Goal: Navigation & Orientation: Find specific page/section

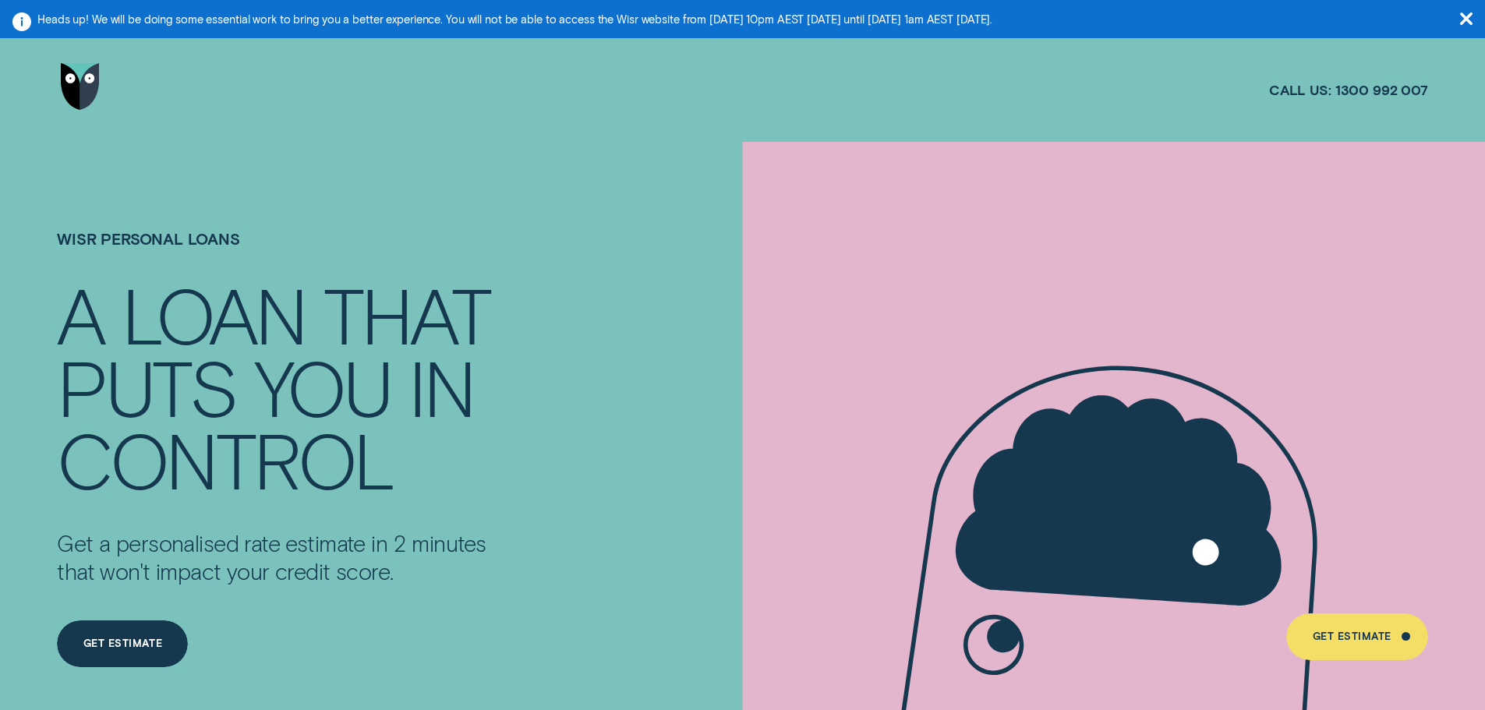
click at [78, 75] on img "Go to home page" at bounding box center [80, 86] width 39 height 47
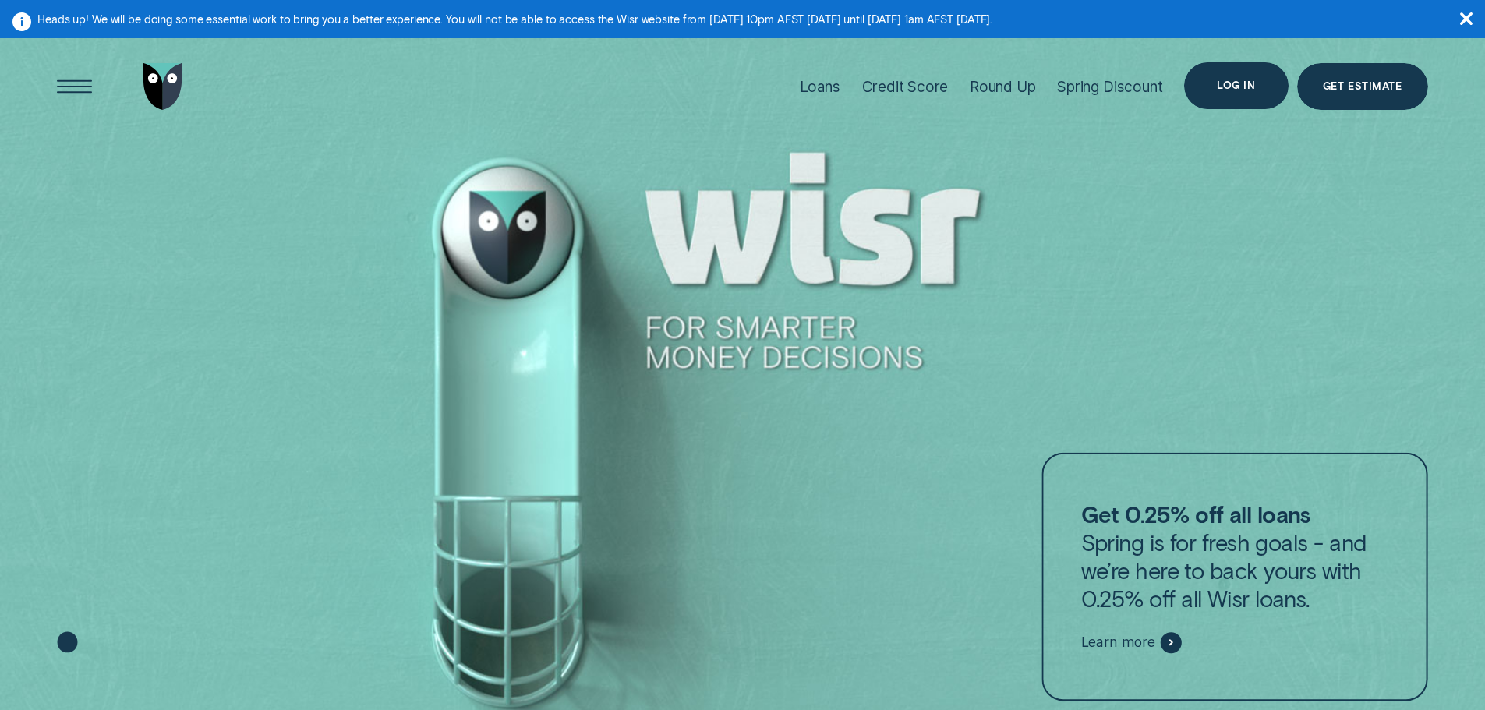
drag, startPoint x: 0, startPoint y: 0, endPoint x: 1230, endPoint y: 92, distance: 1233.1
click at [1230, 92] on div "Log in" at bounding box center [1236, 85] width 104 height 47
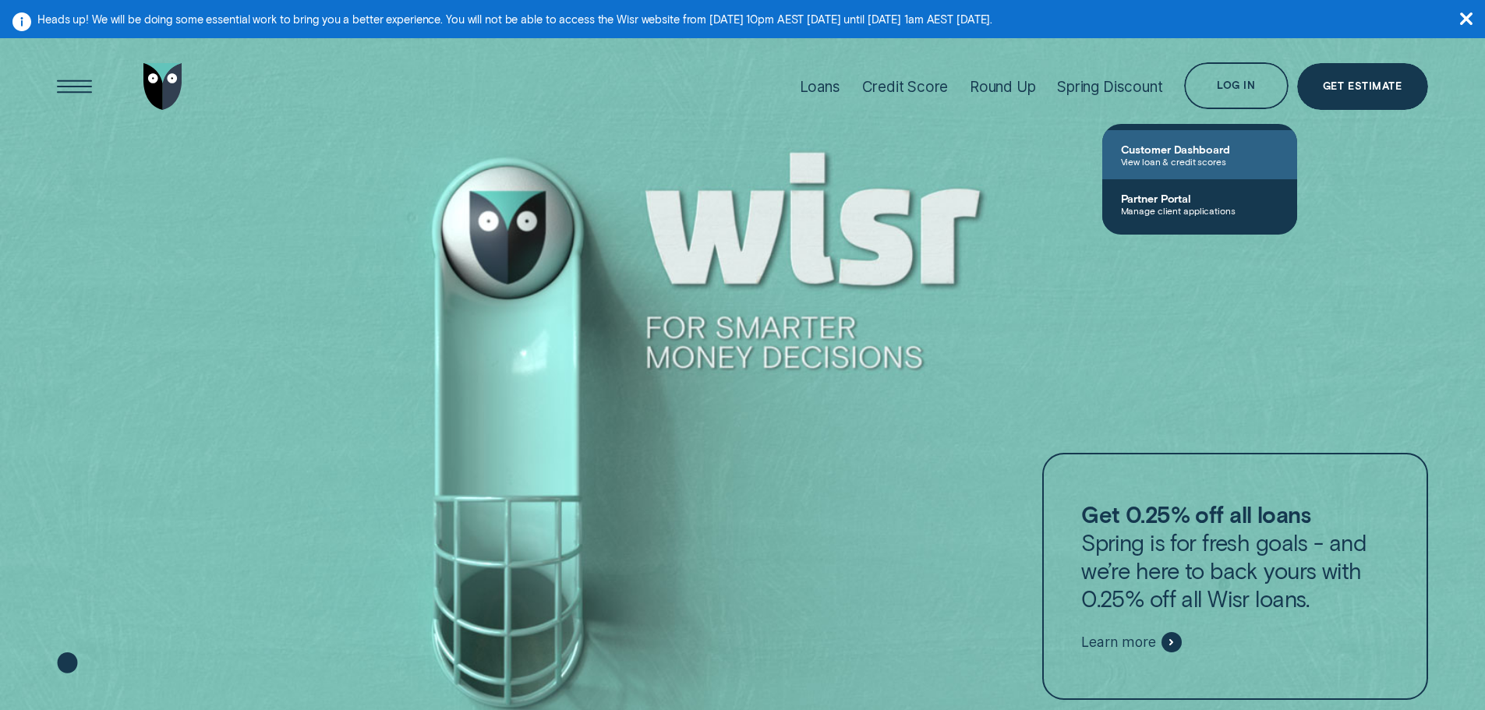
click at [1185, 156] on span "View loan & credit scores" at bounding box center [1199, 161] width 157 height 11
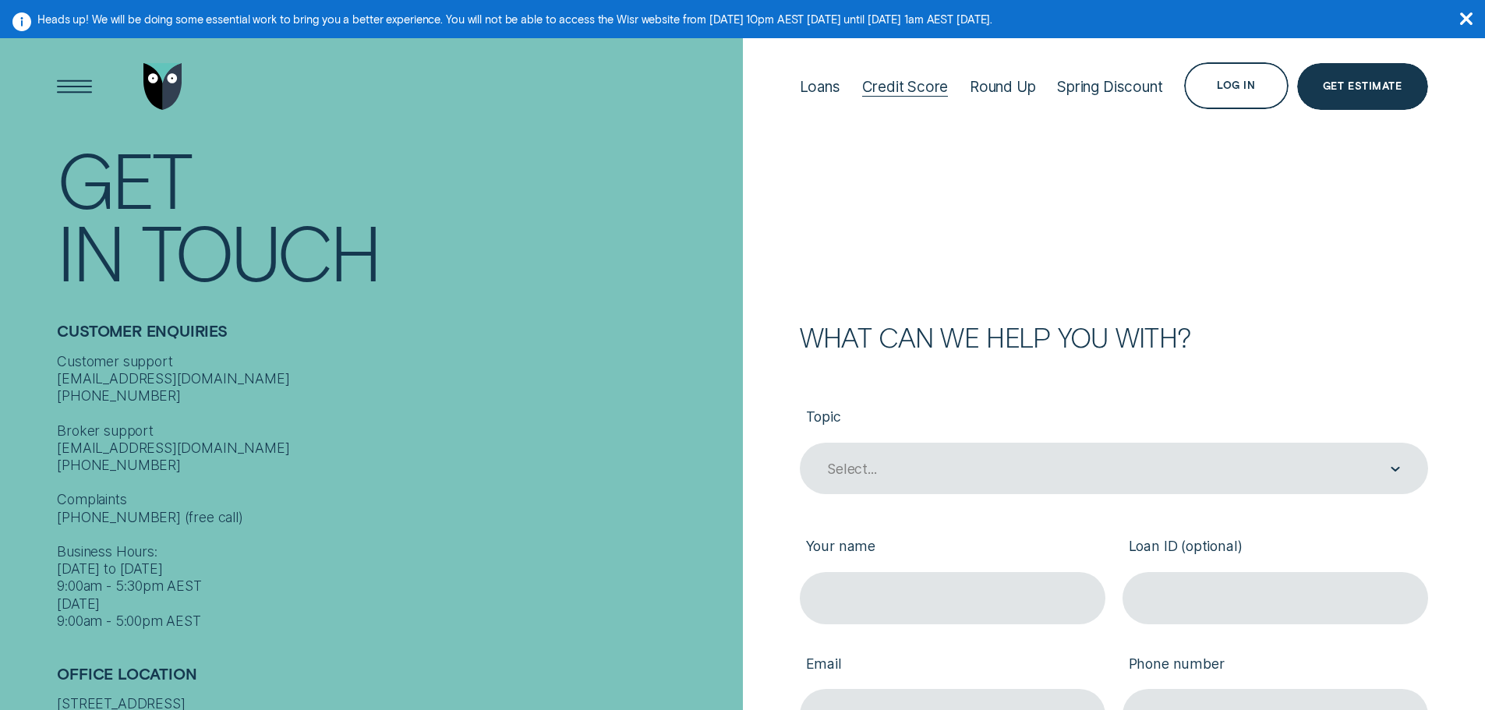
click at [894, 82] on div "Credit Score" at bounding box center [905, 87] width 86 height 18
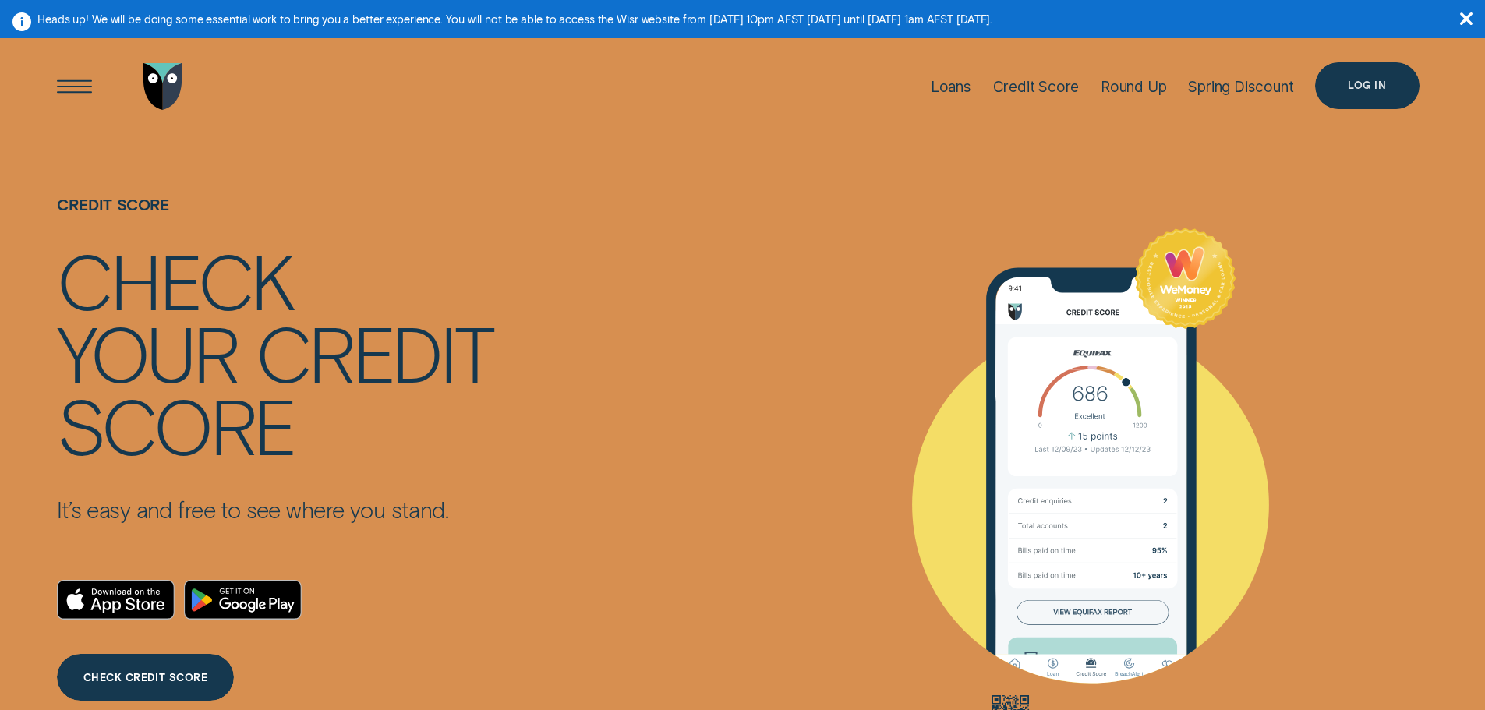
click at [1332, 82] on div "Log in" at bounding box center [1367, 85] width 104 height 47
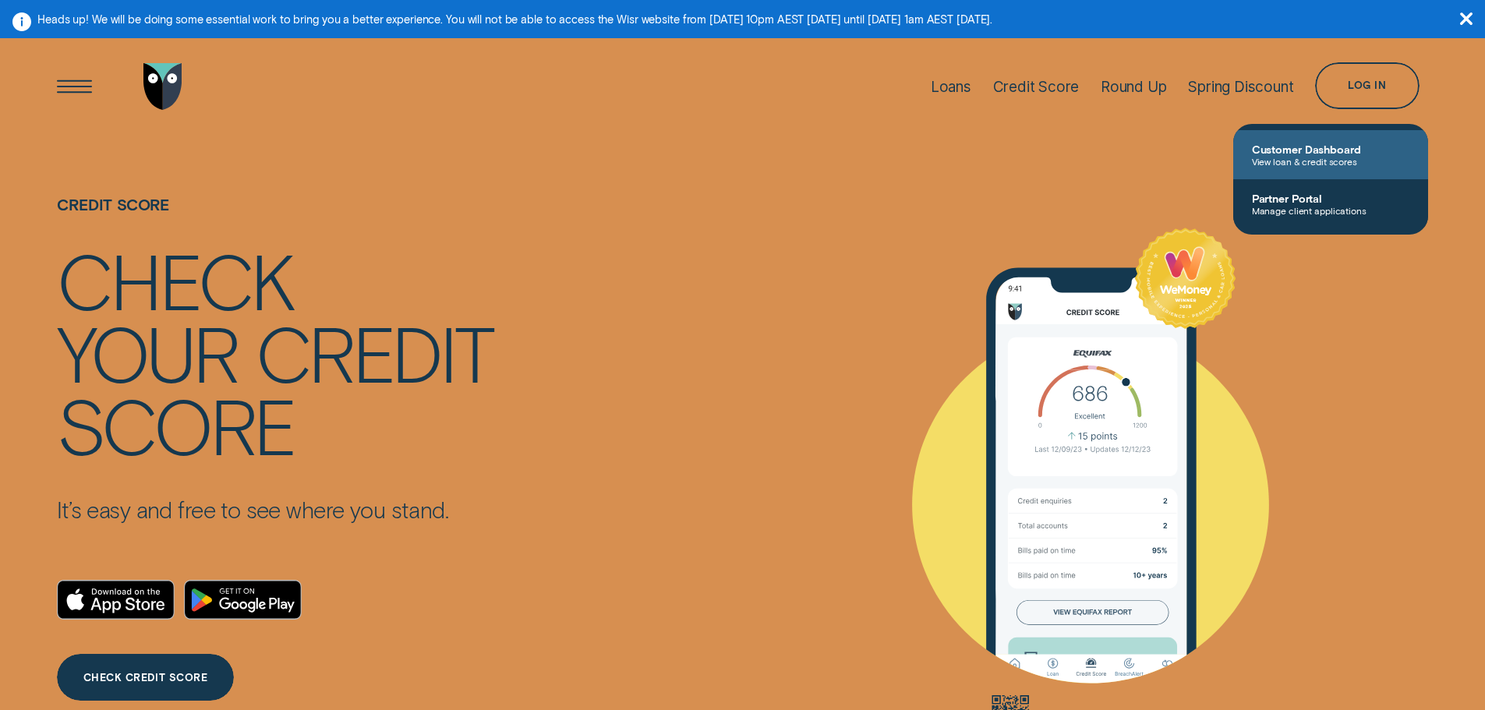
click at [1321, 143] on span "Customer Dashboard" at bounding box center [1330, 149] width 157 height 13
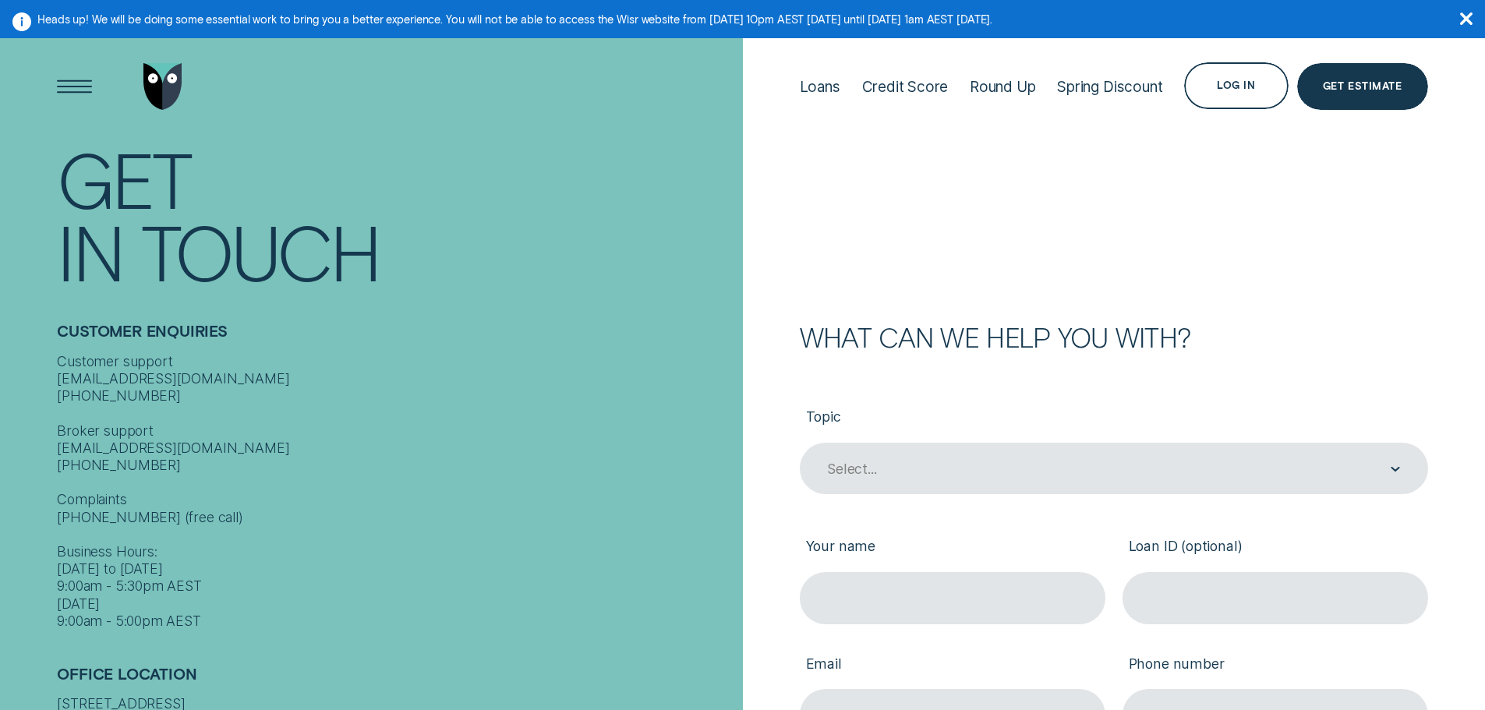
drag, startPoint x: 751, startPoint y: 233, endPoint x: 768, endPoint y: 220, distance: 21.7
click at [755, 231] on form "What can we help you with? Topic Select... Your name Loan ID (optional) Email P…" at bounding box center [1114, 605] width 743 height 1135
click at [1462, 18] on icon "button" at bounding box center [1466, 18] width 12 height 12
